Goal: Task Accomplishment & Management: Complete application form

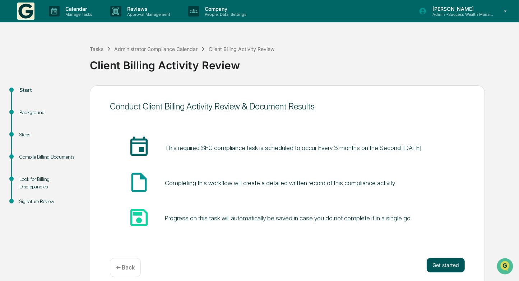
click at [451, 266] on button "Get started" at bounding box center [446, 265] width 38 height 14
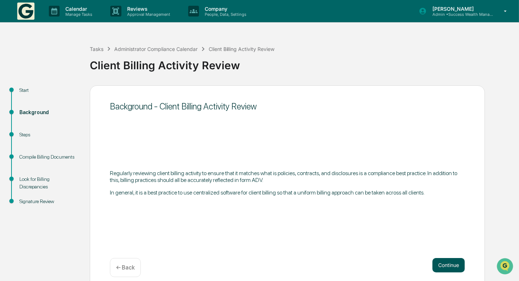
click at [451, 264] on button "Continue" at bounding box center [449, 265] width 32 height 14
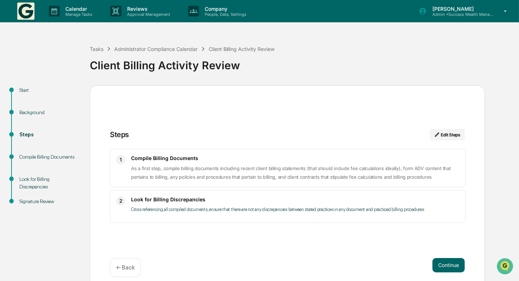
click at [451, 264] on button "Continue" at bounding box center [449, 265] width 32 height 14
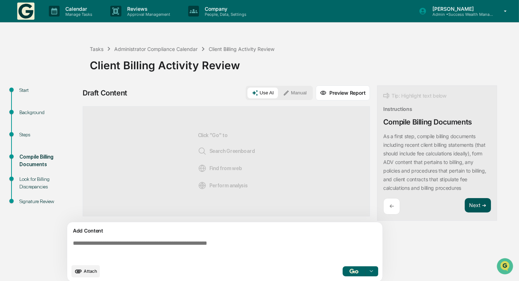
click at [478, 206] on button "Next ➔" at bounding box center [478, 205] width 26 height 15
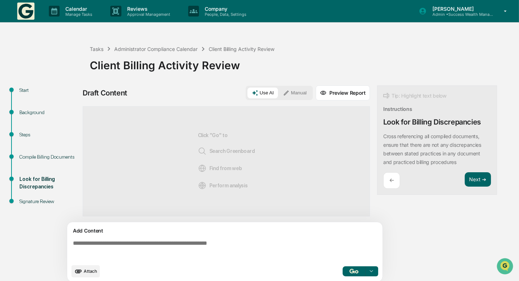
click at [297, 96] on button "Manual" at bounding box center [295, 93] width 32 height 11
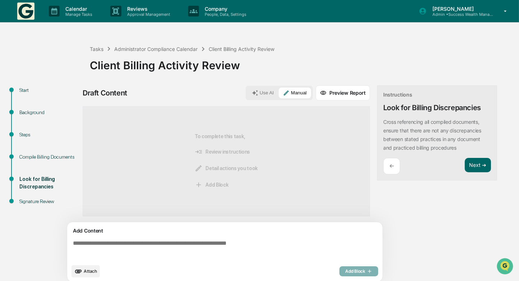
click at [201, 241] on textarea at bounding box center [226, 251] width 313 height 26
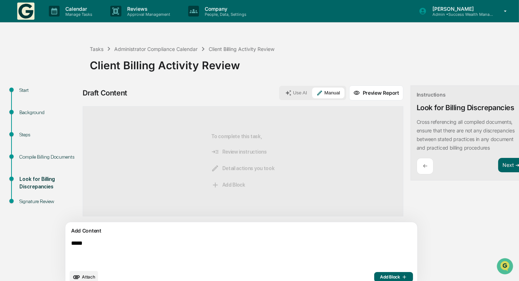
scroll to position [10, 0]
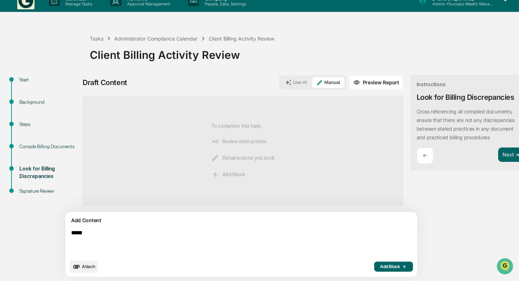
type textarea "*****"
click at [380, 266] on span "Add Block" at bounding box center [393, 267] width 27 height 6
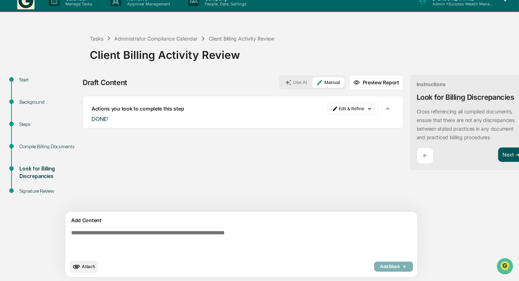
click at [498, 153] on button "Next ➔" at bounding box center [511, 155] width 26 height 15
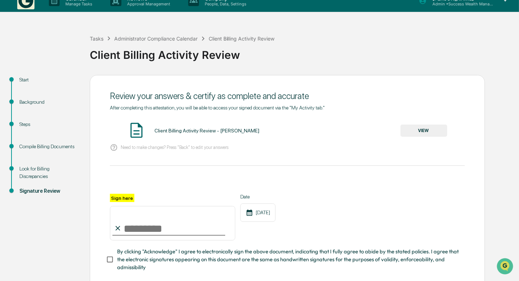
click at [420, 132] on button "VIEW" at bounding box center [424, 131] width 47 height 12
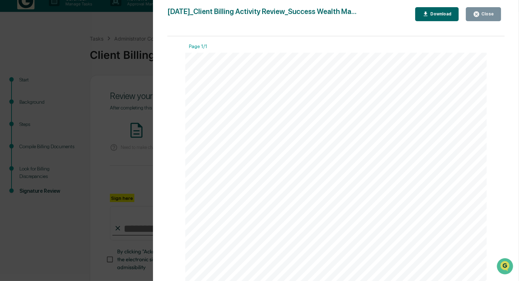
click at [487, 18] on button "Close" at bounding box center [483, 14] width 35 height 14
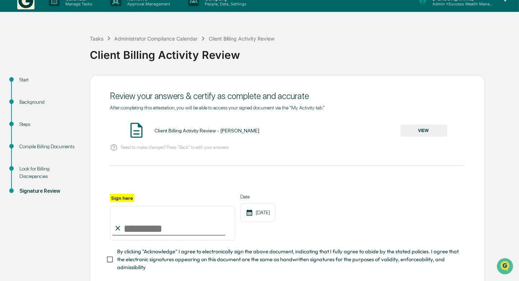
click at [193, 225] on input "Sign here" at bounding box center [172, 223] width 125 height 34
type input "**********"
click at [347, 211] on div "**********" at bounding box center [287, 217] width 355 height 47
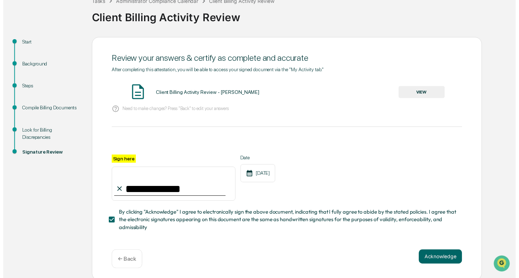
scroll to position [52, 0]
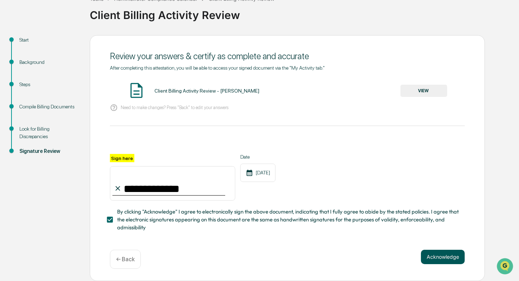
click at [438, 259] on button "Acknowledge" at bounding box center [443, 257] width 44 height 14
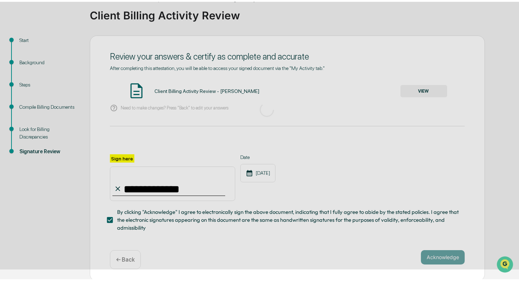
scroll to position [8, 0]
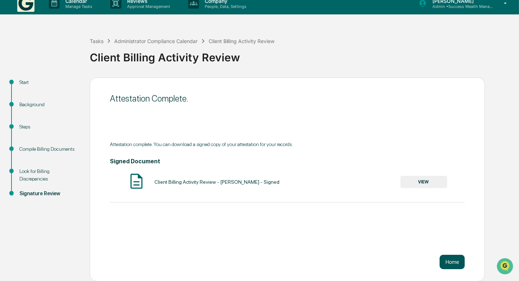
click at [456, 262] on button "Home" at bounding box center [452, 262] width 25 height 14
